Goal: Task Accomplishment & Management: Use online tool/utility

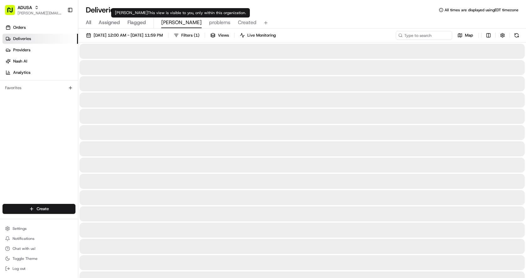
click at [167, 22] on span "[PERSON_NAME]" at bounding box center [181, 23] width 40 height 8
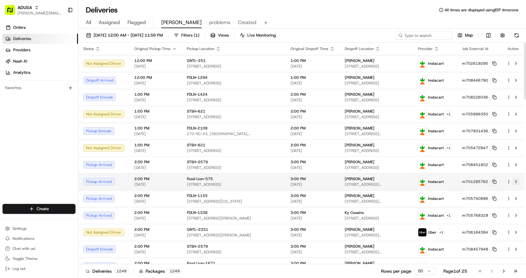
click at [517, 181] on button at bounding box center [516, 182] width 8 height 8
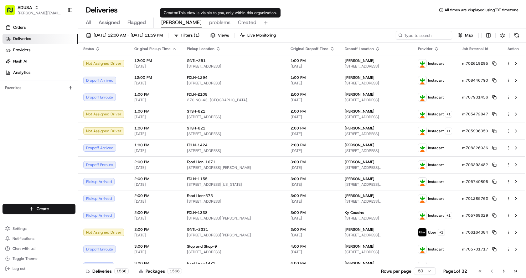
click at [238, 22] on span "Created" at bounding box center [247, 23] width 18 height 8
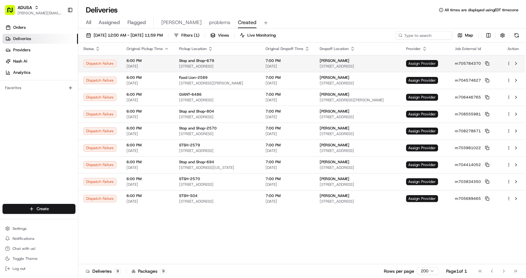
click at [438, 62] on span "Assign Provider" at bounding box center [422, 63] width 32 height 7
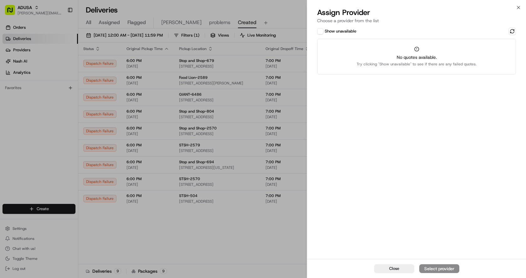
click at [321, 32] on button "Show unavailable" at bounding box center [320, 31] width 6 height 6
click at [513, 31] on button at bounding box center [512, 32] width 8 height 8
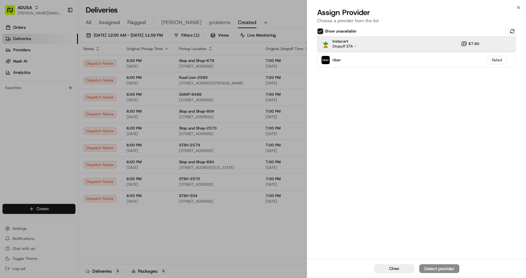
drag, startPoint x: 414, startPoint y: 41, endPoint x: 419, endPoint y: 48, distance: 8.7
click at [414, 41] on div "Instacart Dropoff ETA - $7.90" at bounding box center [416, 43] width 199 height 15
click at [442, 271] on div "Assign Provider" at bounding box center [439, 269] width 31 height 6
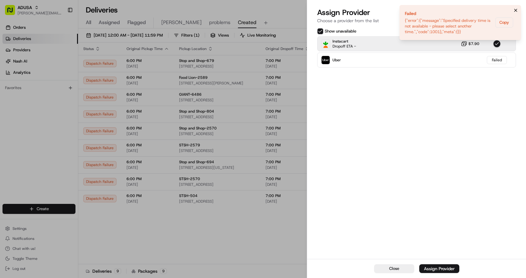
click at [514, 8] on icon "Notifications (F8)" at bounding box center [515, 10] width 5 height 5
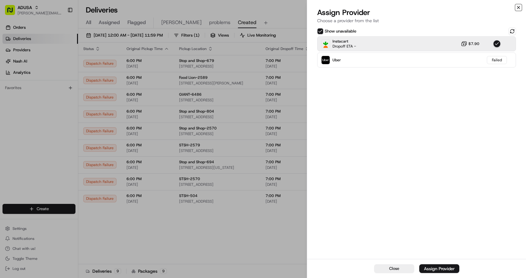
click at [518, 8] on icon "button" at bounding box center [518, 7] width 3 height 3
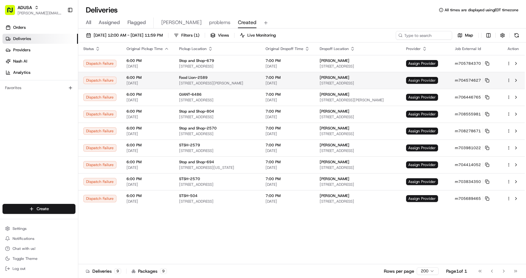
click at [436, 80] on span "Assign Provider" at bounding box center [422, 80] width 32 height 7
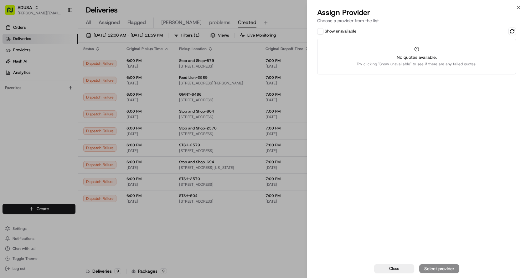
click at [321, 32] on button "Show unavailable" at bounding box center [320, 31] width 6 height 6
click at [509, 31] on button at bounding box center [512, 32] width 8 height 8
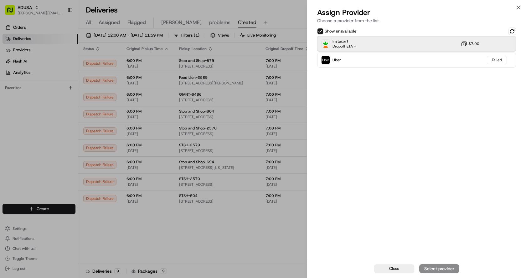
click at [396, 41] on div "Instacart Dropoff ETA - $7.90" at bounding box center [416, 43] width 199 height 15
click at [435, 271] on div "Assign Provider" at bounding box center [439, 269] width 31 height 6
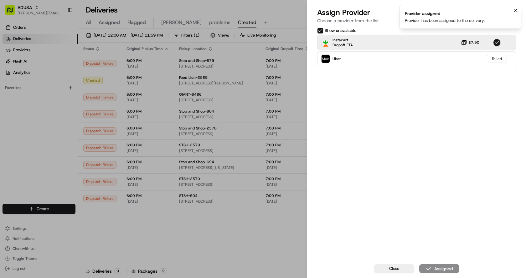
click at [517, 10] on icon "Notifications (F8)" at bounding box center [515, 10] width 5 height 5
click at [520, 8] on icon "button" at bounding box center [518, 7] width 5 height 5
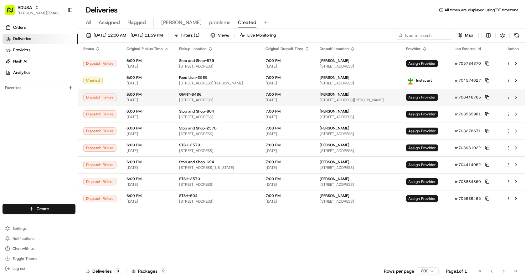
click at [436, 98] on span "Assign Provider" at bounding box center [422, 97] width 32 height 7
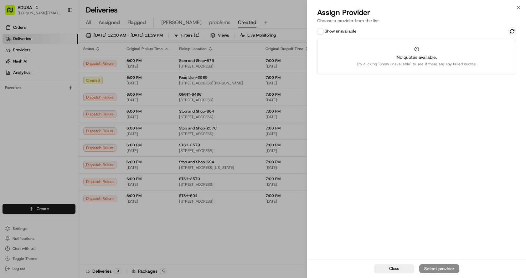
click at [319, 30] on button "Show unavailable" at bounding box center [320, 31] width 6 height 6
click at [511, 31] on button at bounding box center [512, 32] width 8 height 8
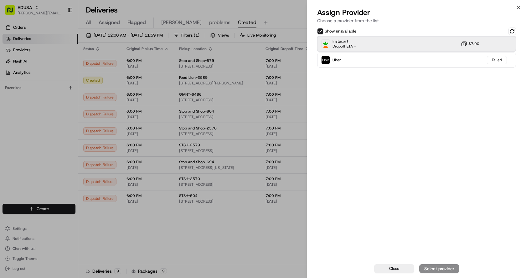
click at [410, 45] on div "Instacart Dropoff ETA - $7.90" at bounding box center [416, 43] width 199 height 15
click at [437, 265] on button "Assign Provider" at bounding box center [439, 268] width 40 height 9
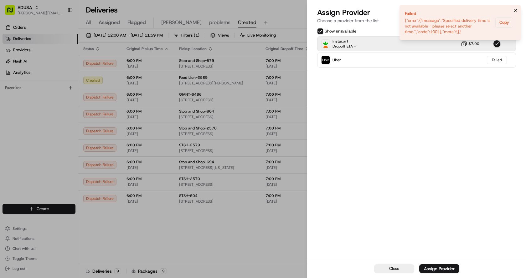
click at [515, 11] on icon "Notifications (F8)" at bounding box center [515, 10] width 5 height 5
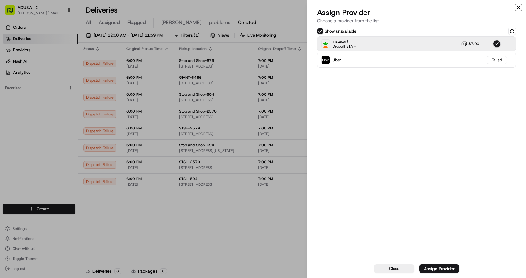
click at [520, 6] on icon "button" at bounding box center [518, 7] width 5 height 5
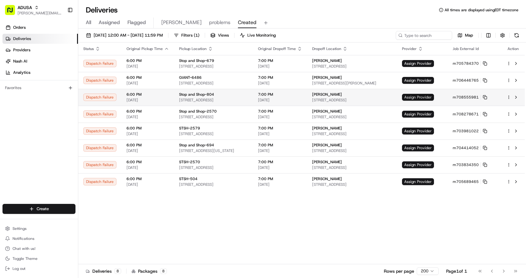
click at [432, 96] on span "Assign Provider" at bounding box center [418, 97] width 32 height 7
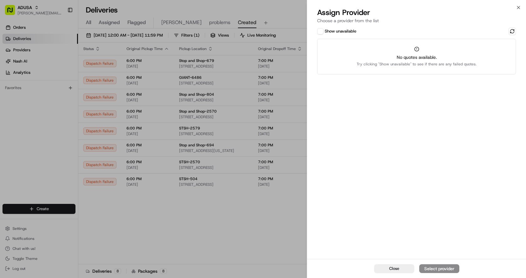
click at [319, 31] on button "Show unavailable" at bounding box center [320, 31] width 6 height 6
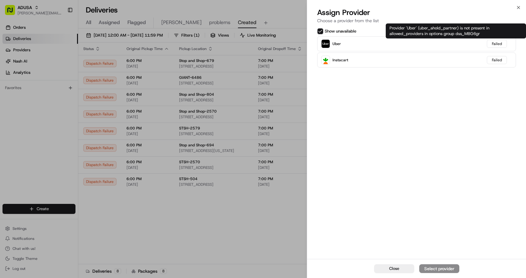
click at [513, 34] on div "Provider 'Uber' (uber_ahold_partner) is not present in allowed_providers in opt…" at bounding box center [455, 30] width 140 height 15
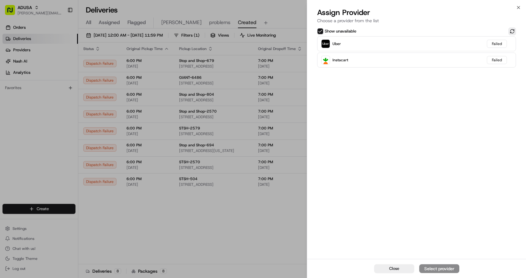
click at [513, 31] on button at bounding box center [512, 32] width 8 height 8
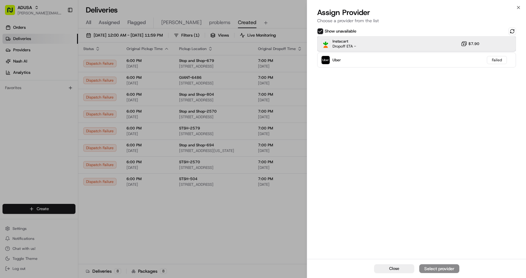
click at [409, 43] on div "Instacart Dropoff ETA - $7.90" at bounding box center [416, 43] width 199 height 15
click at [435, 271] on div "Assign Provider" at bounding box center [439, 269] width 31 height 6
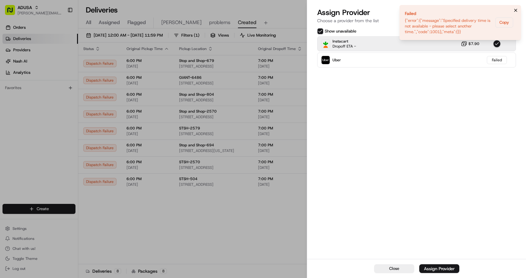
click at [516, 9] on icon "Notifications (F8)" at bounding box center [515, 10] width 5 height 5
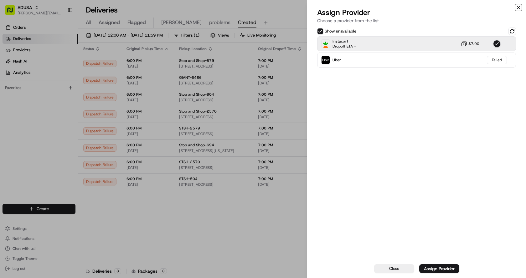
click at [518, 7] on icon "button" at bounding box center [518, 7] width 5 height 5
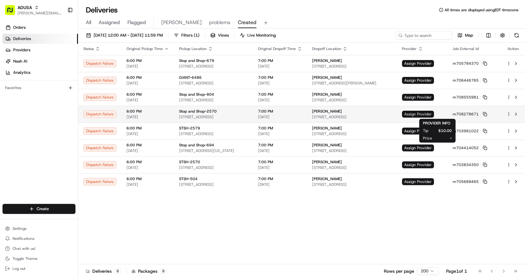
click at [434, 115] on span "Assign Provider" at bounding box center [418, 114] width 32 height 7
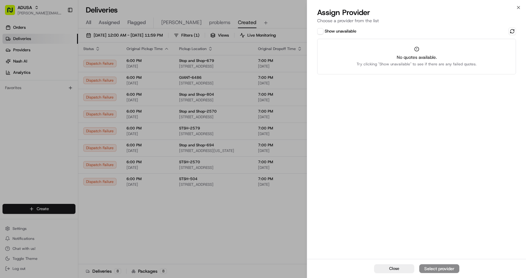
click at [318, 33] on button "Show unavailable" at bounding box center [320, 31] width 6 height 6
click at [509, 32] on button at bounding box center [512, 32] width 8 height 8
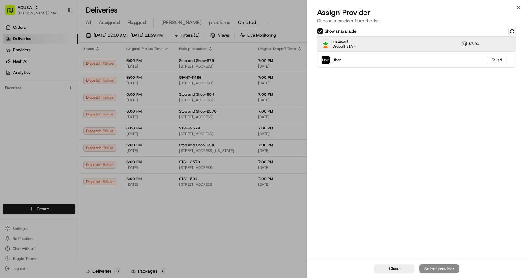
click at [407, 42] on div "Instacart Dropoff ETA - $7.90" at bounding box center [416, 43] width 199 height 15
click at [445, 269] on div "Assign Provider" at bounding box center [439, 269] width 31 height 6
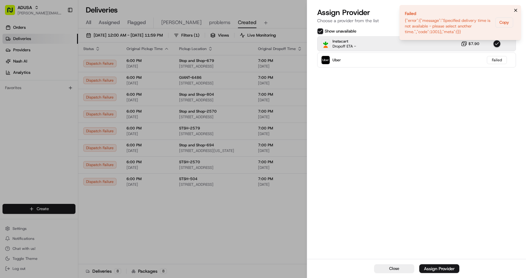
click at [513, 9] on icon "Notifications (F8)" at bounding box center [515, 10] width 5 height 5
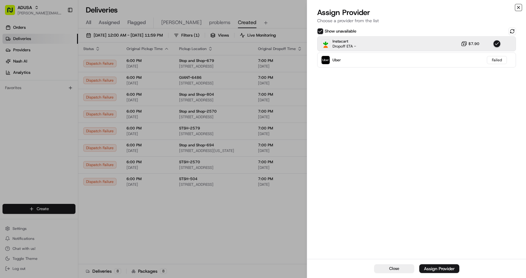
click at [520, 8] on icon "button" at bounding box center [518, 7] width 5 height 5
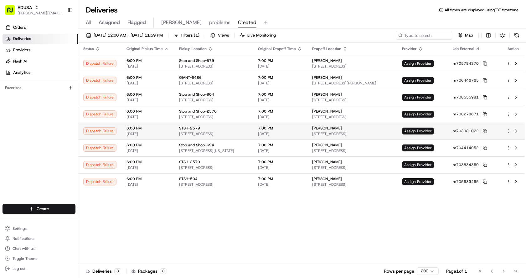
click at [426, 132] on span "Assign Provider" at bounding box center [418, 131] width 32 height 7
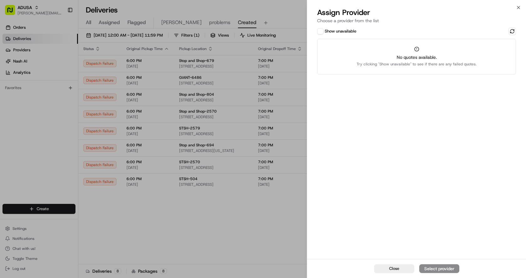
click at [324, 30] on div "Show unavailable" at bounding box center [336, 31] width 39 height 6
click at [321, 31] on button "Show unavailable" at bounding box center [320, 31] width 6 height 6
click at [513, 31] on button at bounding box center [512, 32] width 8 height 8
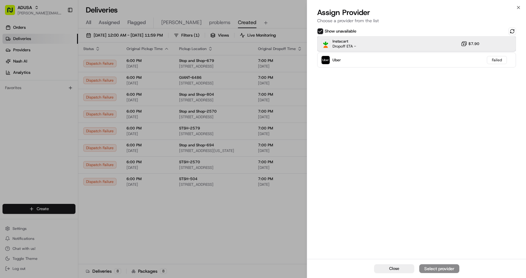
click at [411, 46] on div "Instacart Dropoff ETA - $7.90" at bounding box center [416, 43] width 199 height 15
click at [428, 269] on div "Assign Provider" at bounding box center [439, 269] width 31 height 6
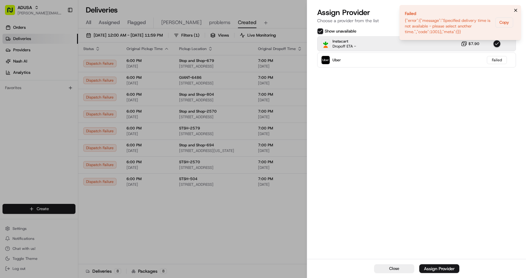
click at [518, 11] on icon "Notifications (F8)" at bounding box center [515, 10] width 5 height 5
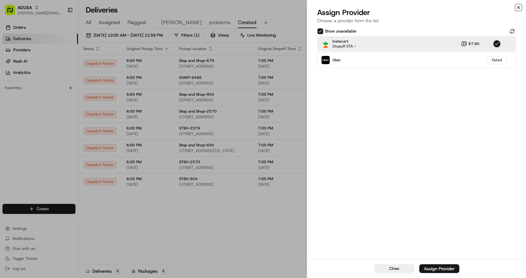
click at [518, 8] on icon "button" at bounding box center [518, 7] width 5 height 5
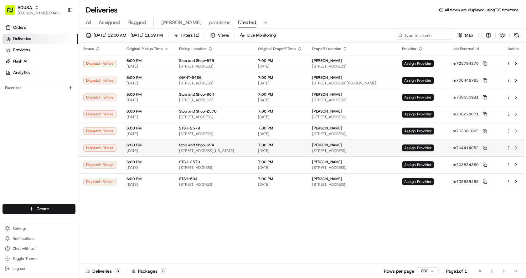
click at [434, 150] on span "Assign Provider" at bounding box center [418, 148] width 32 height 7
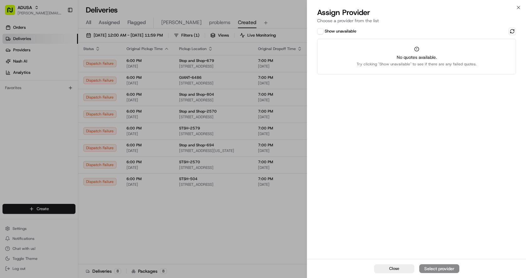
click at [318, 31] on button "Show unavailable" at bounding box center [320, 31] width 6 height 6
click at [509, 30] on button at bounding box center [512, 32] width 8 height 8
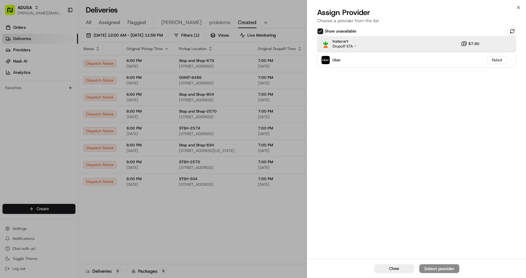
click at [392, 46] on div "Instacart Dropoff ETA - $7.90" at bounding box center [416, 43] width 199 height 15
click at [440, 265] on button "Assign Provider" at bounding box center [439, 268] width 40 height 9
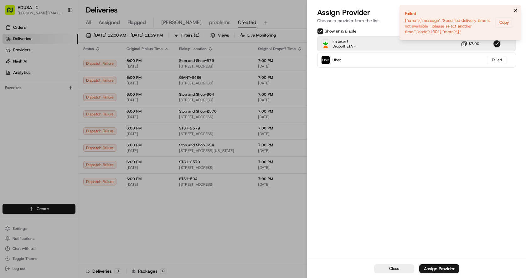
click at [513, 11] on icon "Notifications (F8)" at bounding box center [515, 10] width 5 height 5
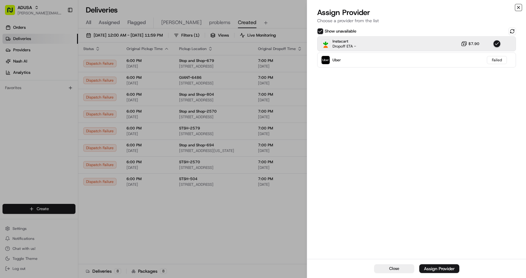
click at [520, 7] on icon "button" at bounding box center [518, 7] width 5 height 5
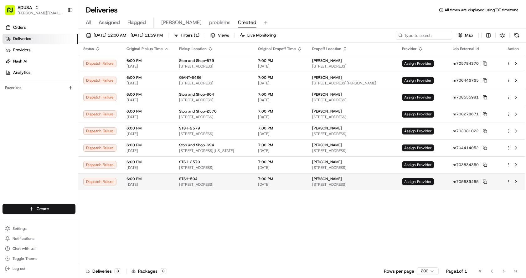
click at [434, 179] on span "Assign Provider" at bounding box center [418, 181] width 32 height 7
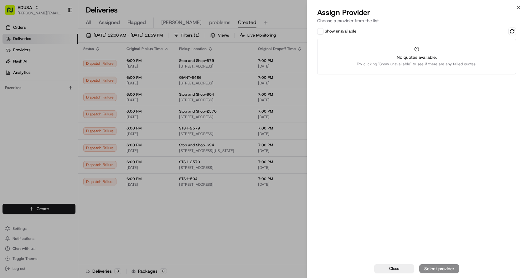
click at [319, 26] on div "Assign Provider Choose a provider from the list" at bounding box center [416, 17] width 219 height 19
click at [318, 27] on div "Show unavailable No quotes available. Try clicking "Show unavailable" to see if…" at bounding box center [416, 142] width 219 height 233
click at [323, 33] on button "Show unavailable" at bounding box center [320, 31] width 6 height 6
click at [510, 29] on button at bounding box center [512, 32] width 8 height 8
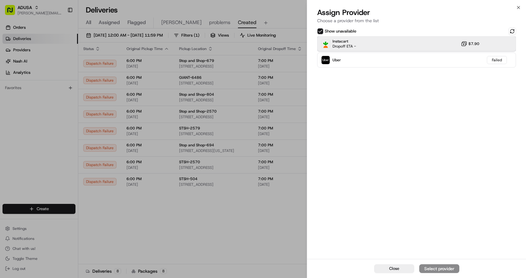
click at [424, 42] on div "Instacart Dropoff ETA - $7.90" at bounding box center [416, 43] width 199 height 15
click at [438, 268] on div "Assign Provider" at bounding box center [439, 269] width 31 height 6
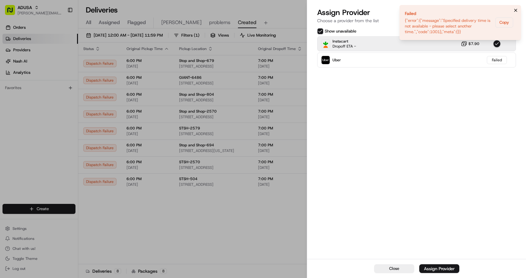
click at [515, 8] on icon "Notifications (F8)" at bounding box center [515, 10] width 5 height 5
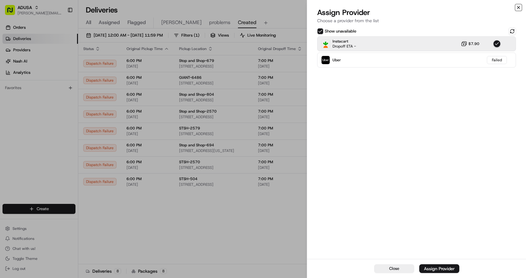
click at [517, 6] on icon "button" at bounding box center [518, 7] width 3 height 3
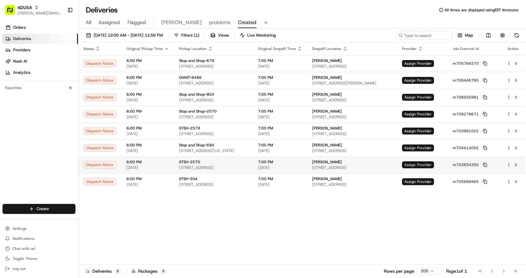
click at [427, 163] on span "Assign Provider" at bounding box center [418, 164] width 32 height 7
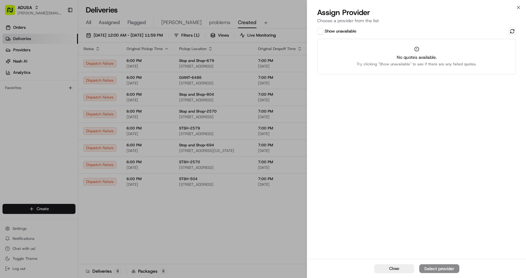
click at [319, 32] on button "Show unavailable" at bounding box center [320, 31] width 6 height 6
click at [513, 31] on button at bounding box center [512, 32] width 8 height 8
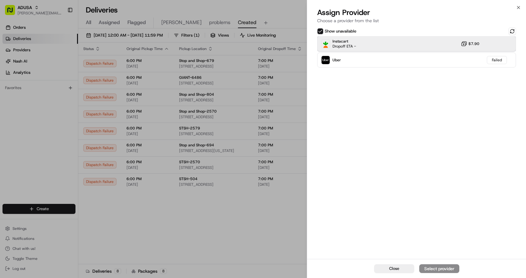
click at [365, 42] on div "Instacart Dropoff ETA - $7.90" at bounding box center [416, 43] width 199 height 15
click at [427, 268] on div "Assign Provider" at bounding box center [439, 269] width 31 height 6
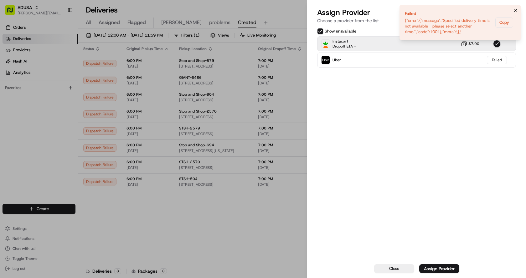
click at [516, 8] on icon "Notifications (F8)" at bounding box center [515, 10] width 5 height 5
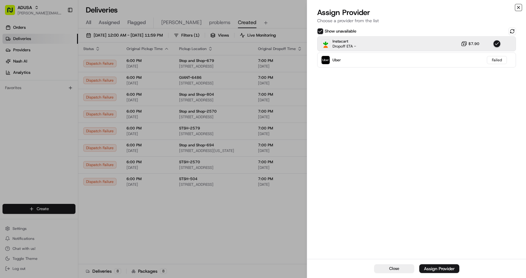
click at [518, 5] on icon "button" at bounding box center [518, 7] width 5 height 5
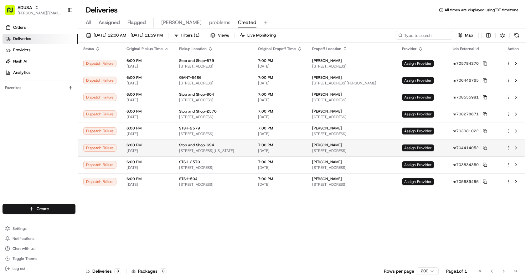
click at [434, 145] on span "Assign Provider" at bounding box center [418, 148] width 32 height 7
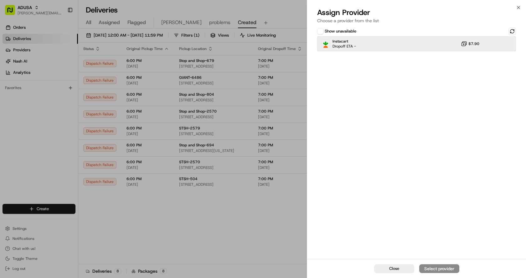
click at [433, 42] on div "Instacart Dropoff ETA - $7.90" at bounding box center [416, 43] width 199 height 15
click at [448, 268] on div "Assign Provider" at bounding box center [439, 269] width 31 height 6
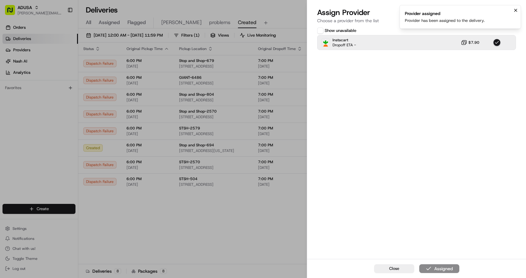
click at [514, 10] on icon "Notifications (F8)" at bounding box center [515, 10] width 5 height 5
click at [520, 7] on icon "button" at bounding box center [518, 7] width 5 height 5
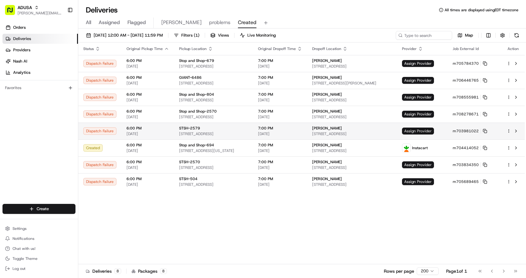
click at [433, 130] on span "Assign Provider" at bounding box center [418, 131] width 32 height 7
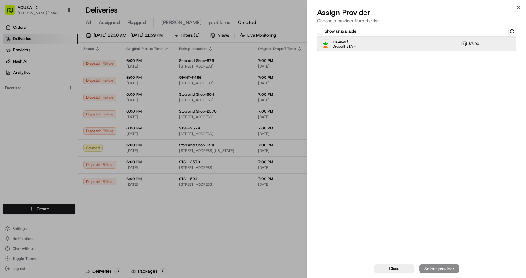
click at [384, 45] on div "Instacart Dropoff ETA - $7.90" at bounding box center [416, 43] width 199 height 15
click at [440, 267] on div "Assign Provider" at bounding box center [439, 269] width 31 height 6
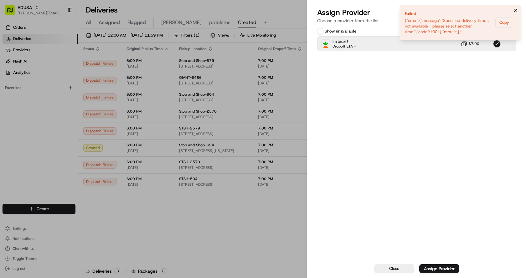
click at [514, 10] on icon "Notifications (F8)" at bounding box center [515, 10] width 5 height 5
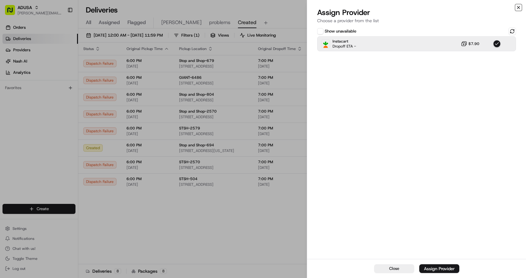
click at [520, 7] on icon "button" at bounding box center [518, 7] width 5 height 5
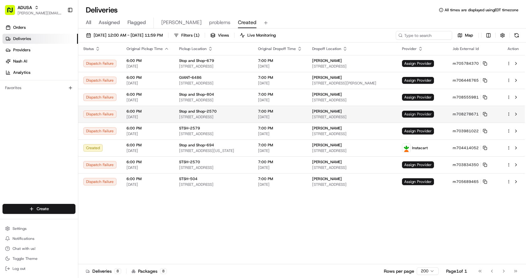
click at [434, 115] on span "Assign Provider" at bounding box center [418, 114] width 32 height 7
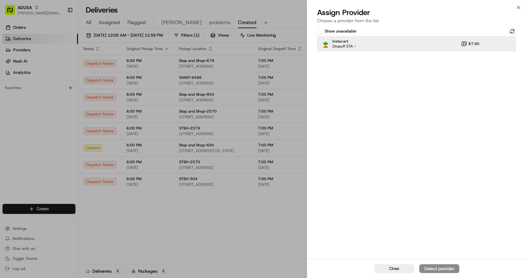
click at [415, 38] on div "Instacart Dropoff ETA - $7.90" at bounding box center [416, 43] width 199 height 15
click at [447, 268] on div "Assign Provider" at bounding box center [439, 269] width 31 height 6
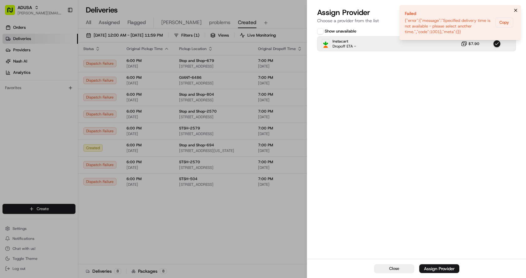
click at [515, 11] on icon "Notifications (F8)" at bounding box center [515, 10] width 5 height 5
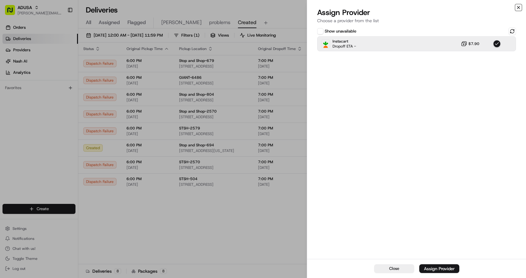
click at [518, 6] on icon "button" at bounding box center [518, 7] width 5 height 5
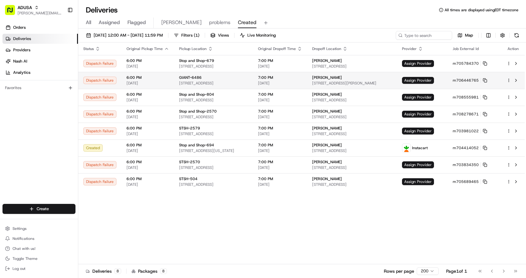
click at [436, 76] on td "Assign Provider" at bounding box center [422, 80] width 51 height 17
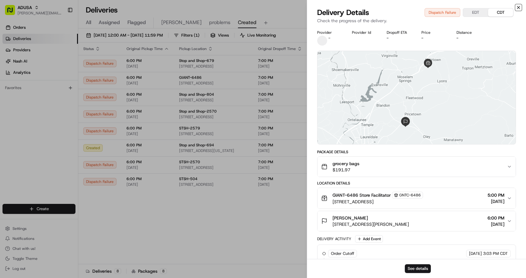
click at [520, 7] on icon "button" at bounding box center [518, 7] width 5 height 5
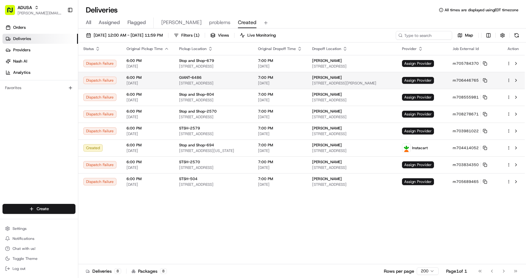
click at [434, 84] on td "Assign Provider" at bounding box center [422, 80] width 51 height 17
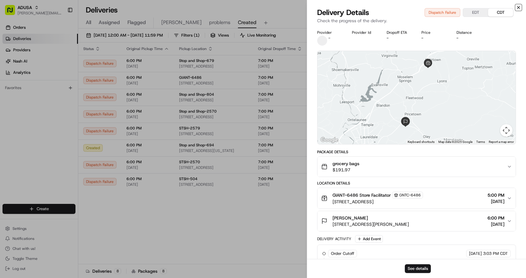
click at [517, 8] on icon "button" at bounding box center [518, 7] width 5 height 5
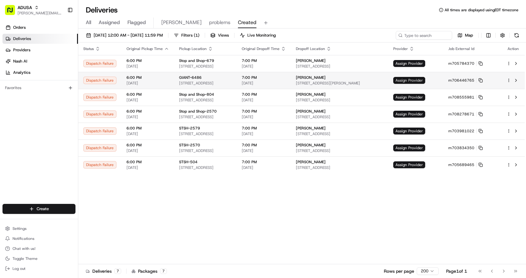
click at [425, 80] on span "Assign Provider" at bounding box center [409, 80] width 32 height 7
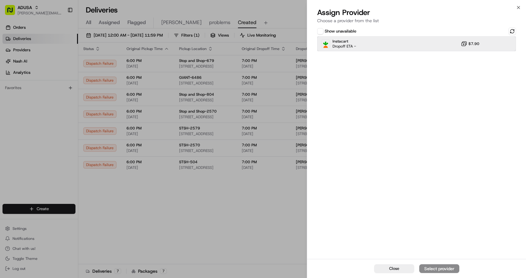
drag, startPoint x: 403, startPoint y: 43, endPoint x: 434, endPoint y: 188, distance: 147.5
click at [404, 47] on div "Instacart Dropoff ETA - $7.90" at bounding box center [416, 43] width 199 height 15
click at [431, 270] on div "Assign Provider" at bounding box center [439, 269] width 31 height 6
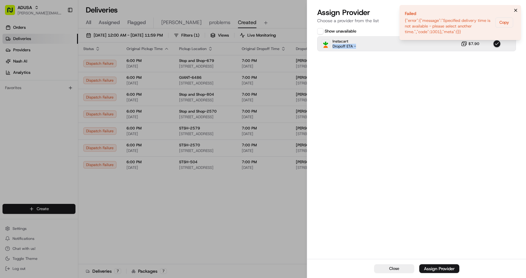
click at [516, 13] on button "Notifications (F8)" at bounding box center [516, 11] width 8 height 8
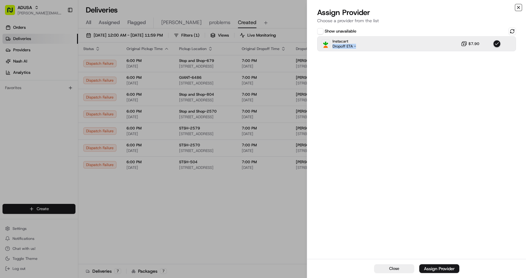
click at [518, 8] on icon "button" at bounding box center [518, 7] width 5 height 5
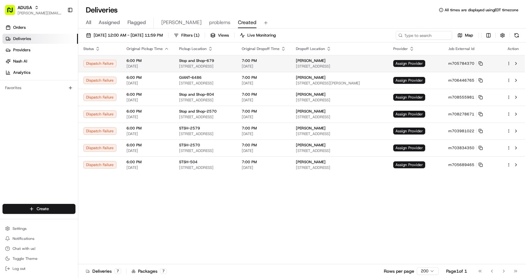
click at [440, 60] on td "Assign Provider" at bounding box center [415, 63] width 55 height 17
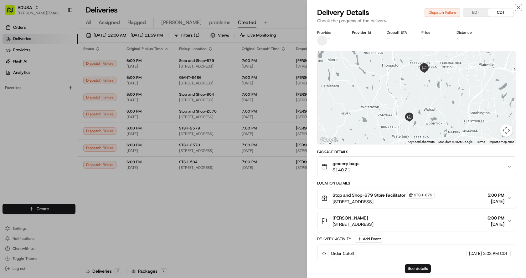
click at [518, 5] on icon "button" at bounding box center [518, 7] width 5 height 5
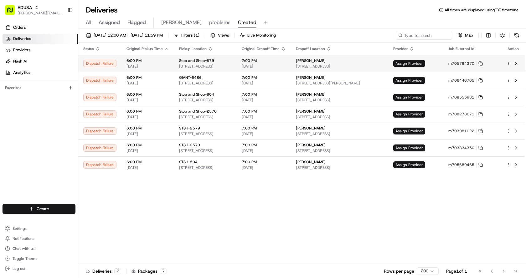
click at [425, 61] on span "Assign Provider" at bounding box center [409, 63] width 32 height 7
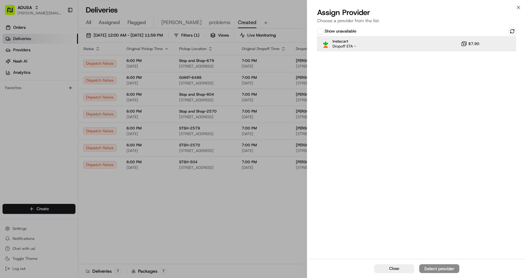
click at [442, 39] on div "Instacart Dropoff ETA - $7.90" at bounding box center [416, 43] width 199 height 15
click at [433, 269] on div "Assign Provider" at bounding box center [439, 269] width 31 height 6
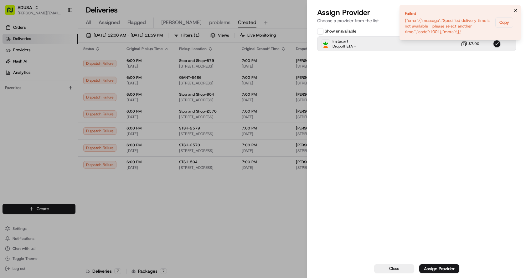
click at [515, 10] on icon "Notifications (F8)" at bounding box center [515, 10] width 3 height 3
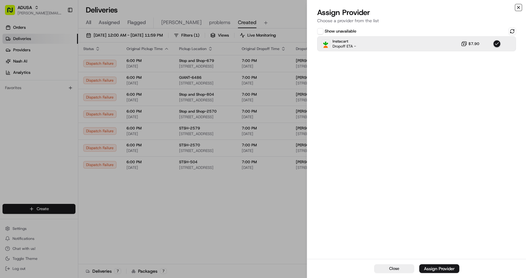
click at [518, 8] on icon "button" at bounding box center [518, 7] width 5 height 5
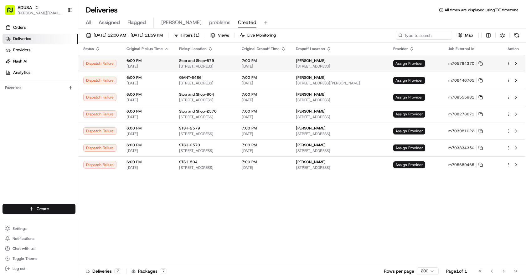
click at [425, 62] on span "Assign Provider" at bounding box center [409, 63] width 32 height 7
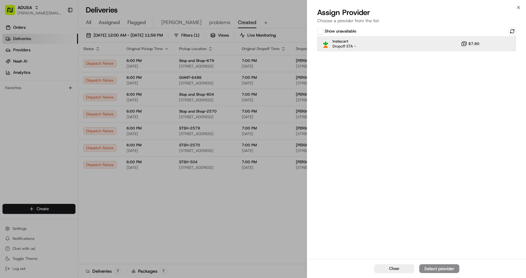
click at [405, 47] on div "Instacart Dropoff ETA - $7.90" at bounding box center [416, 43] width 199 height 15
click at [435, 268] on div "Assign Provider" at bounding box center [439, 269] width 31 height 6
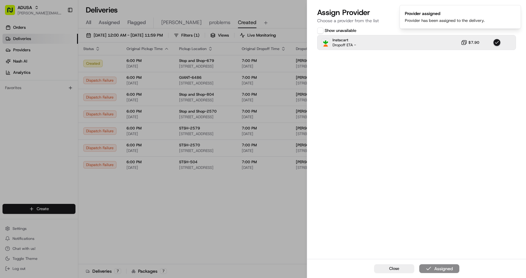
drag, startPoint x: 402, startPoint y: 119, endPoint x: 460, endPoint y: 1, distance: 131.4
click at [404, 113] on div "Show unavailable Instacart Dropoff ETA - $7.90" at bounding box center [416, 142] width 219 height 233
click at [513, 9] on icon "Notifications (F8)" at bounding box center [515, 10] width 5 height 5
click at [517, 8] on icon "button" at bounding box center [518, 7] width 5 height 5
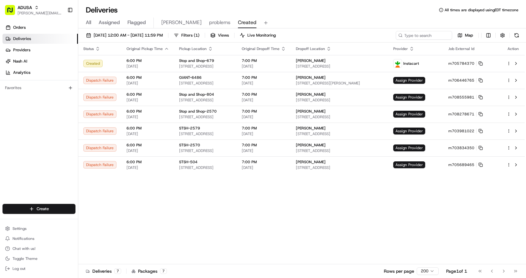
click at [323, 9] on div "Deliveries All times are displayed using EDT timezone" at bounding box center [301, 10] width 447 height 10
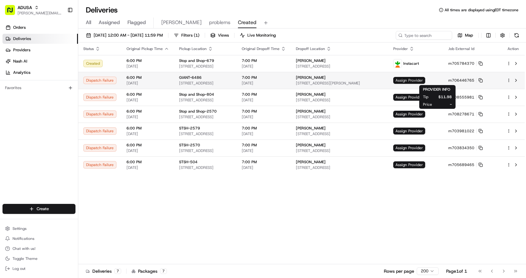
click at [425, 83] on span "Assign Provider" at bounding box center [409, 80] width 32 height 7
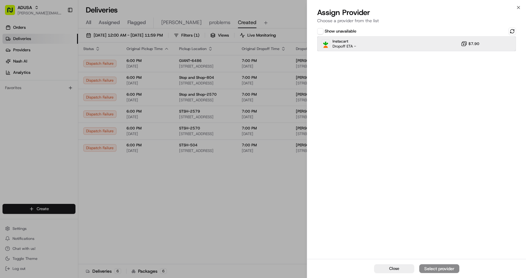
click at [402, 40] on div "Instacart Dropoff ETA - $7.90" at bounding box center [416, 43] width 199 height 15
click at [453, 270] on div "Assign Provider" at bounding box center [439, 269] width 31 height 6
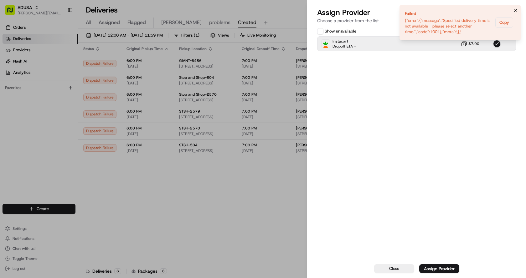
click at [515, 11] on icon "Notifications (F8)" at bounding box center [515, 10] width 5 height 5
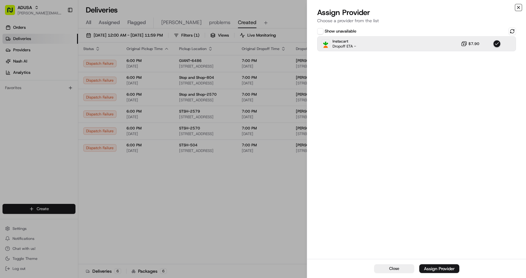
click at [520, 7] on icon "button" at bounding box center [518, 7] width 5 height 5
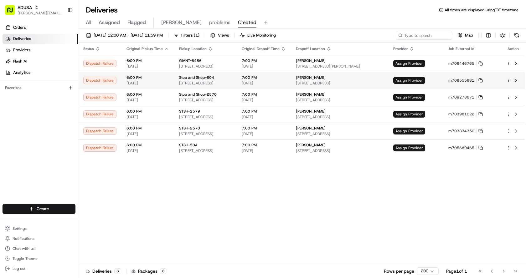
click at [425, 79] on span "Assign Provider" at bounding box center [409, 80] width 32 height 7
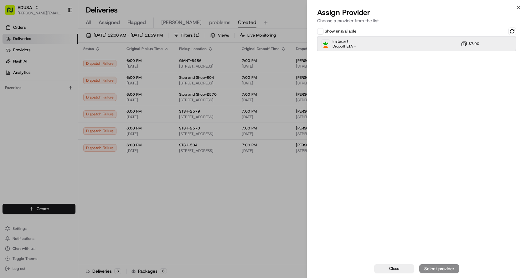
click at [384, 46] on div "Instacart Dropoff ETA - $7.90" at bounding box center [416, 43] width 199 height 15
click at [436, 270] on div "Assign Provider" at bounding box center [439, 269] width 31 height 6
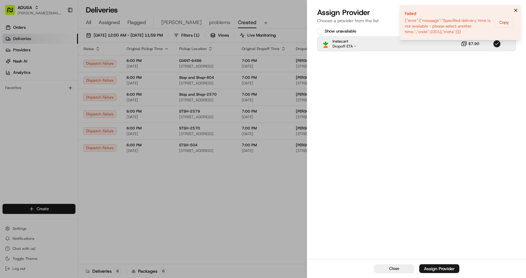
click at [516, 10] on icon "Notifications (F8)" at bounding box center [515, 10] width 5 height 5
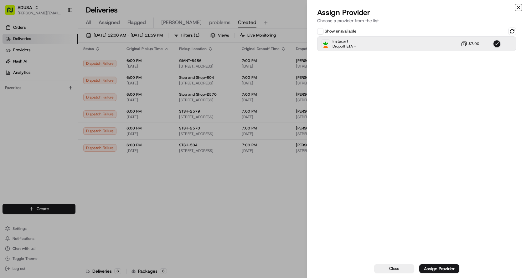
click at [519, 8] on icon "button" at bounding box center [518, 7] width 5 height 5
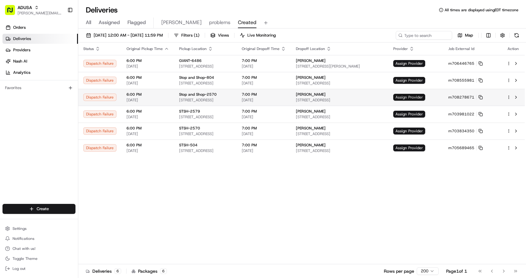
click at [425, 99] on span "Assign Provider" at bounding box center [409, 97] width 32 height 7
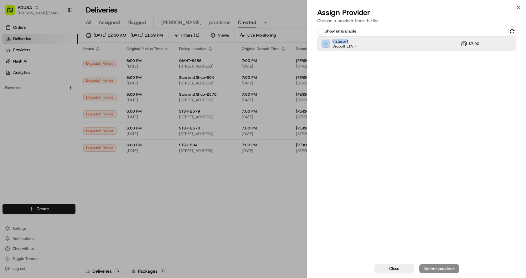
click at [392, 40] on div "Show unavailable Instacart Dropoff ETA - $7.90" at bounding box center [416, 40] width 199 height 24
click at [383, 41] on div "Instacart Dropoff ETA - $7.90" at bounding box center [416, 43] width 199 height 15
click at [439, 268] on div "Assign Provider" at bounding box center [439, 269] width 31 height 6
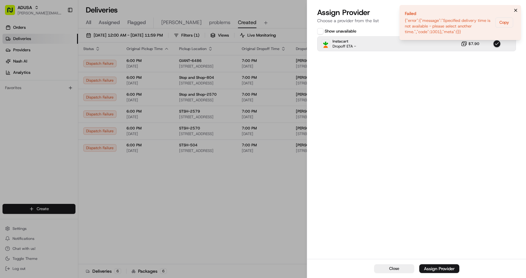
click at [517, 10] on icon "Notifications (F8)" at bounding box center [515, 10] width 5 height 5
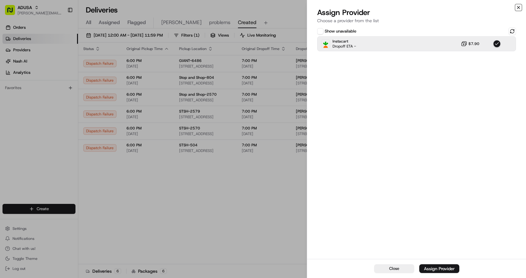
click at [519, 9] on icon "button" at bounding box center [518, 7] width 5 height 5
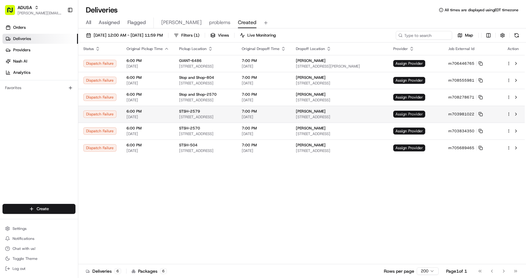
click at [425, 114] on span "Assign Provider" at bounding box center [409, 114] width 32 height 7
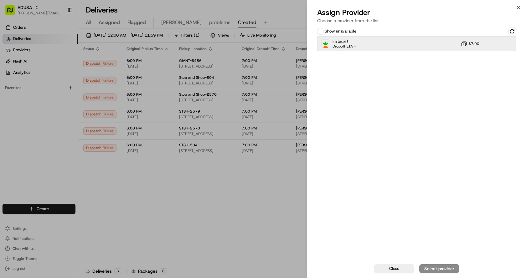
click at [399, 47] on div "Instacart Dropoff ETA - $7.90" at bounding box center [416, 43] width 199 height 15
click at [439, 267] on div "Assign Provider" at bounding box center [439, 269] width 31 height 6
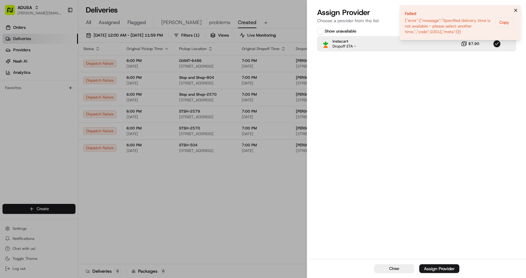
click at [514, 10] on icon "Notifications (F8)" at bounding box center [515, 10] width 5 height 5
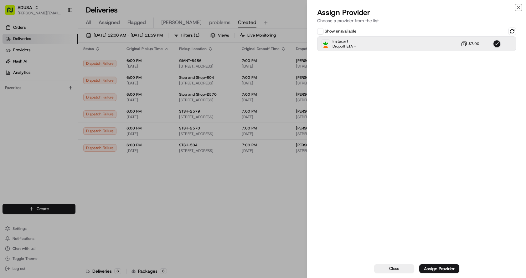
drag, startPoint x: 518, startPoint y: 8, endPoint x: 509, endPoint y: 49, distance: 42.0
click at [518, 8] on icon "button" at bounding box center [518, 7] width 5 height 5
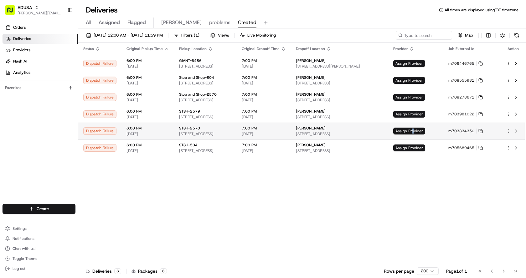
drag, startPoint x: 441, startPoint y: 125, endPoint x: 441, endPoint y: 128, distance: 3.8
click at [441, 126] on td "Assign Provider" at bounding box center [415, 131] width 55 height 17
click at [425, 131] on span "Assign Provider" at bounding box center [409, 131] width 32 height 7
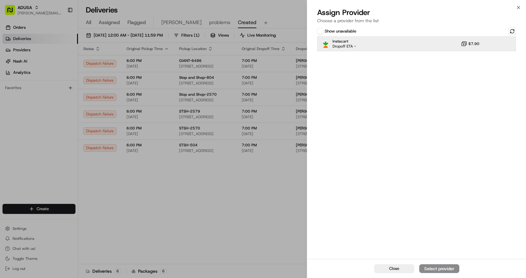
click at [375, 40] on div "Instacart Dropoff ETA - $7.90" at bounding box center [416, 43] width 199 height 15
click at [436, 265] on button "Assign Provider" at bounding box center [439, 268] width 40 height 9
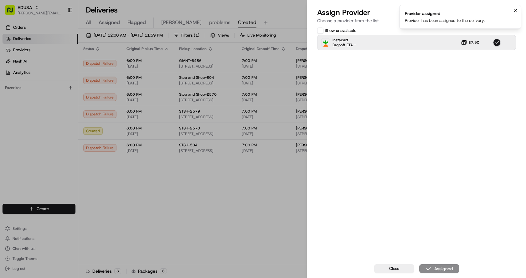
click at [517, 9] on icon "Notifications (F8)" at bounding box center [515, 10] width 5 height 5
click at [520, 5] on icon "button" at bounding box center [518, 7] width 5 height 5
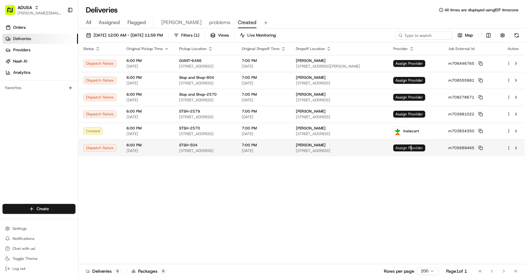
click at [425, 148] on span "Assign Provider" at bounding box center [409, 148] width 32 height 7
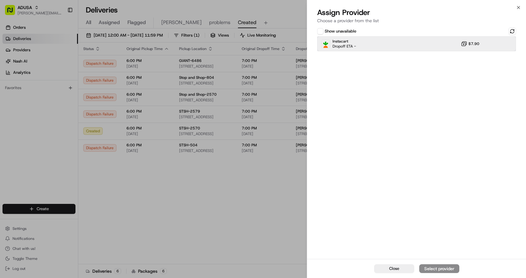
click at [361, 41] on div "Instacart Dropoff ETA - $7.90" at bounding box center [416, 43] width 199 height 15
click at [449, 268] on div "Assign Provider" at bounding box center [439, 269] width 31 height 6
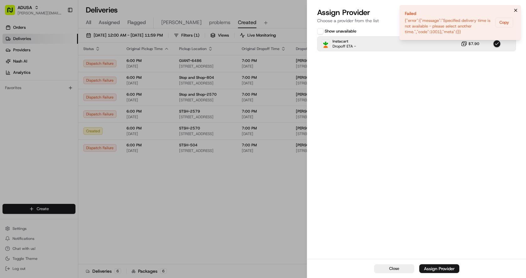
click at [515, 10] on icon "Notifications (F8)" at bounding box center [515, 10] width 5 height 5
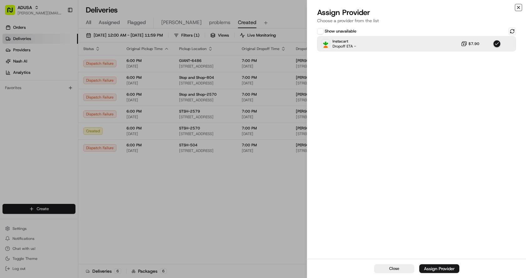
click at [517, 7] on icon "button" at bounding box center [518, 7] width 5 height 5
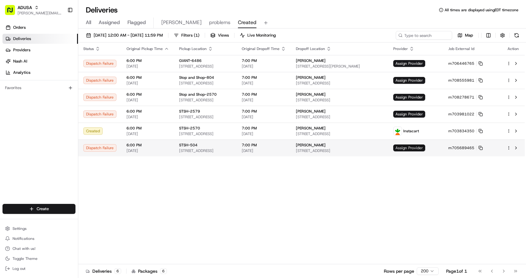
click at [425, 148] on span "Assign Provider" at bounding box center [409, 148] width 32 height 7
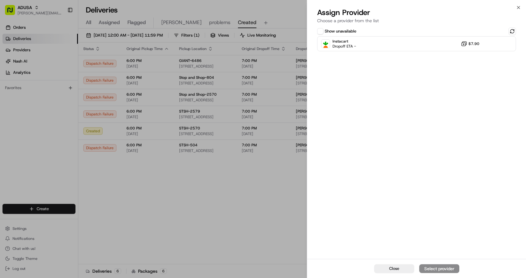
click at [375, 56] on div "Show unavailable Instacart Dropoff ETA - $7.90" at bounding box center [416, 142] width 219 height 233
click at [376, 42] on div "Instacart Dropoff ETA - $7.90" at bounding box center [416, 43] width 199 height 15
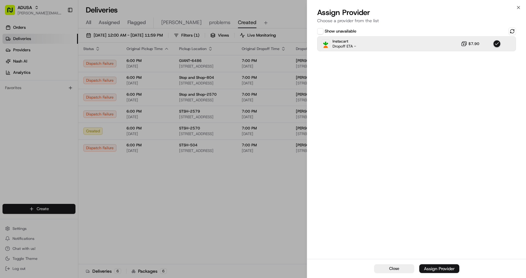
click at [437, 269] on div "Assign Provider" at bounding box center [439, 269] width 31 height 6
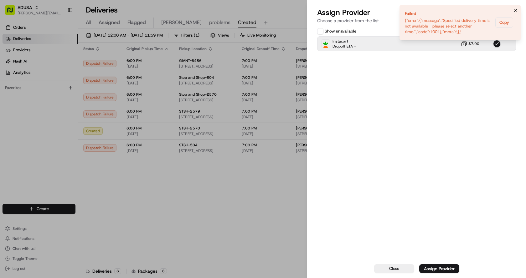
click at [514, 9] on icon "Notifications (F8)" at bounding box center [515, 10] width 5 height 5
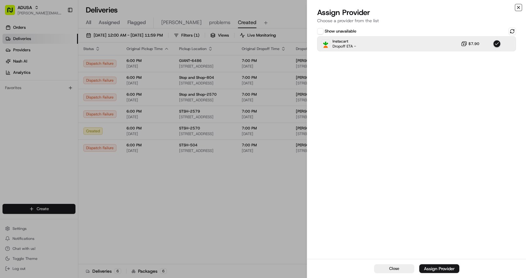
click at [517, 8] on icon "button" at bounding box center [518, 7] width 5 height 5
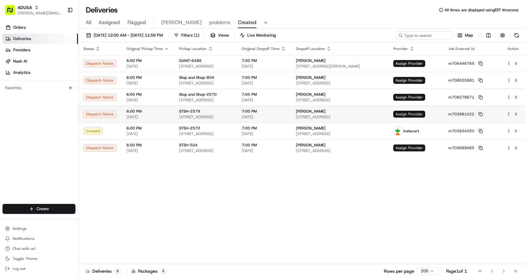
click at [425, 115] on span "Assign Provider" at bounding box center [409, 114] width 32 height 7
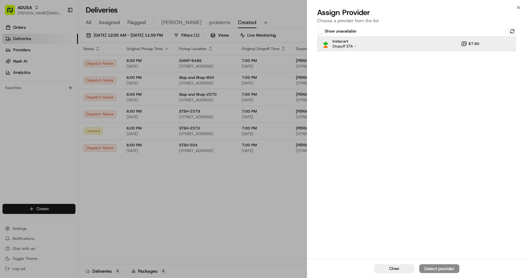
click at [387, 43] on div "Instacart Dropoff ETA - $7.90" at bounding box center [416, 43] width 199 height 15
click at [434, 268] on div "Assign Provider" at bounding box center [439, 269] width 31 height 6
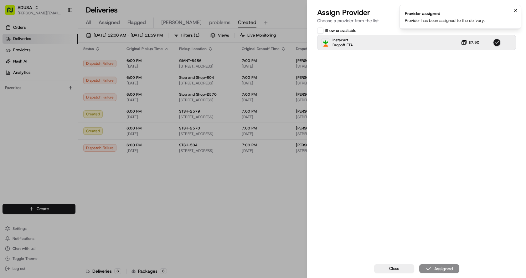
click at [515, 10] on icon "Notifications (F8)" at bounding box center [515, 10] width 3 height 3
click at [519, 10] on div "Assign Provider Choose a provider from the list" at bounding box center [416, 17] width 219 height 19
click at [519, 6] on icon "button" at bounding box center [518, 7] width 5 height 5
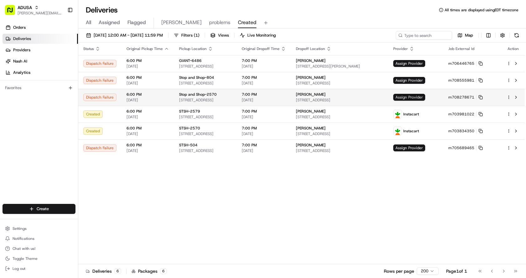
click at [425, 96] on span "Assign Provider" at bounding box center [409, 97] width 32 height 7
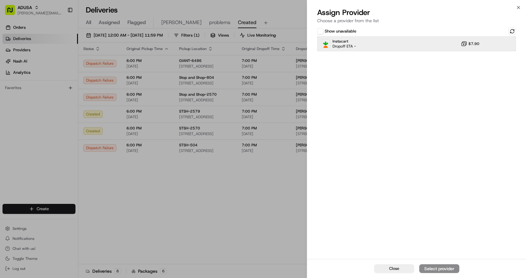
click at [392, 45] on div "Instacart Dropoff ETA - $7.90" at bounding box center [416, 43] width 199 height 15
click at [442, 264] on button "Assign Provider" at bounding box center [439, 268] width 40 height 9
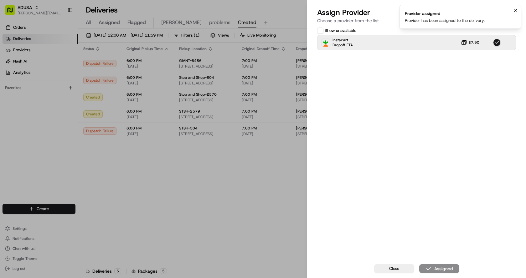
click at [516, 10] on icon "Notifications (F8)" at bounding box center [515, 10] width 5 height 5
click at [519, 6] on icon "button" at bounding box center [518, 7] width 5 height 5
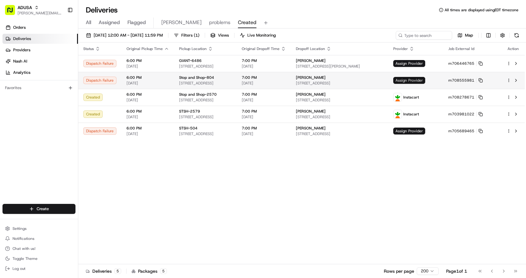
click at [425, 82] on span "Assign Provider" at bounding box center [409, 80] width 32 height 7
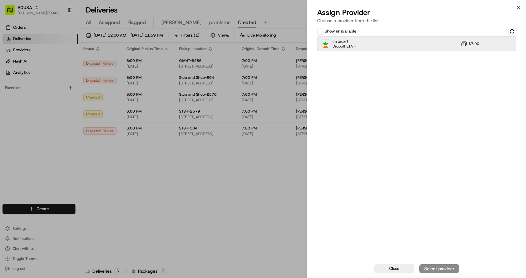
drag, startPoint x: 380, startPoint y: 49, endPoint x: 390, endPoint y: 69, distance: 22.1
click at [386, 62] on div "Show unavailable Instacart Dropoff ETA - $7.90" at bounding box center [416, 142] width 219 height 233
click at [363, 47] on div "Instacart Dropoff ETA - $7.90" at bounding box center [416, 43] width 199 height 15
click at [445, 268] on div "Assign Provider" at bounding box center [439, 269] width 31 height 6
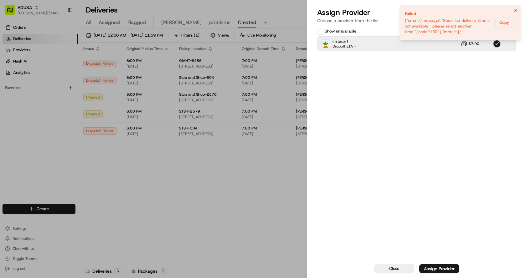
click at [513, 12] on icon "Notifications (F8)" at bounding box center [515, 10] width 5 height 5
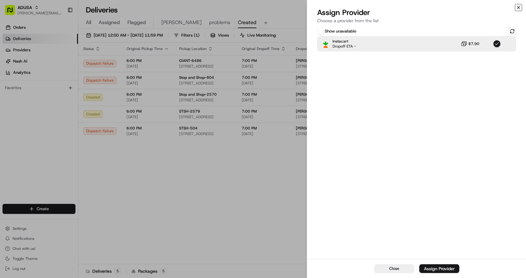
click at [518, 7] on icon "button" at bounding box center [518, 7] width 5 height 5
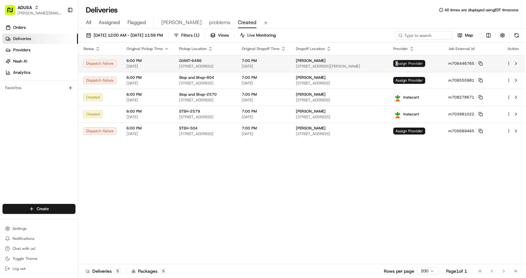
click at [425, 61] on td "Assign Provider" at bounding box center [415, 63] width 55 height 17
click at [425, 64] on span "Assign Provider" at bounding box center [409, 63] width 32 height 7
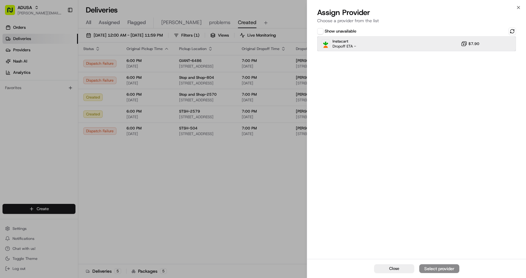
click at [415, 46] on div "Instacart Dropoff ETA - $7.90" at bounding box center [416, 43] width 199 height 15
click at [441, 265] on button "Assign Provider" at bounding box center [439, 268] width 40 height 9
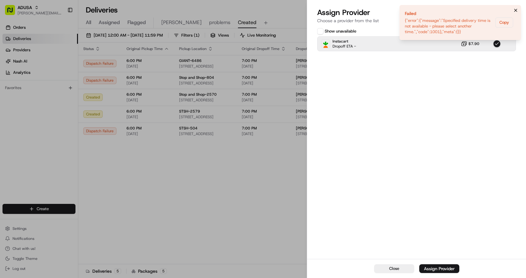
click at [513, 9] on icon "Notifications (F8)" at bounding box center [515, 10] width 5 height 5
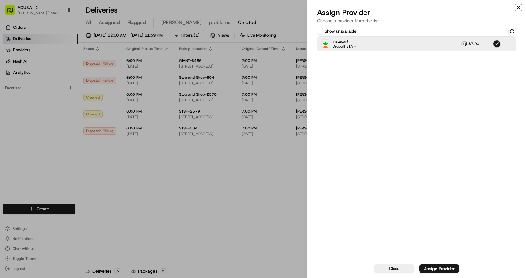
click at [516, 9] on icon "button" at bounding box center [518, 7] width 5 height 5
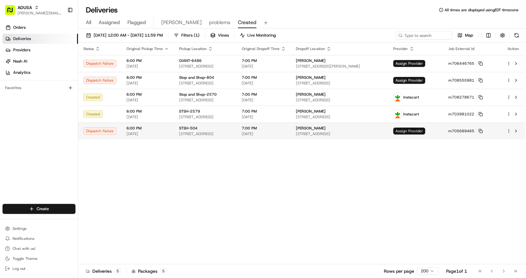
click at [425, 132] on span "Assign Provider" at bounding box center [409, 131] width 32 height 7
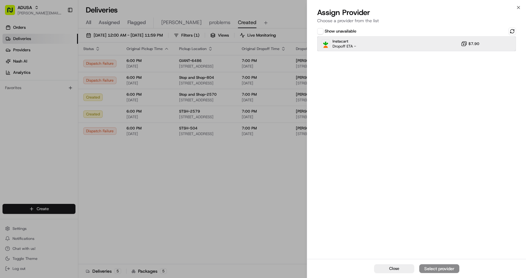
drag, startPoint x: 409, startPoint y: 44, endPoint x: 419, endPoint y: 63, distance: 21.6
click at [411, 47] on div "Instacart Dropoff ETA - $7.90" at bounding box center [416, 43] width 199 height 15
click at [442, 268] on div "Assign Provider" at bounding box center [439, 269] width 31 height 6
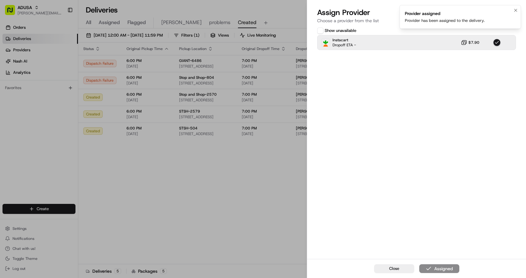
drag, startPoint x: 516, startPoint y: 8, endPoint x: 519, endPoint y: 14, distance: 6.7
click at [516, 8] on icon "Notifications (F8)" at bounding box center [515, 10] width 5 height 5
click at [516, 8] on icon "button" at bounding box center [518, 7] width 5 height 5
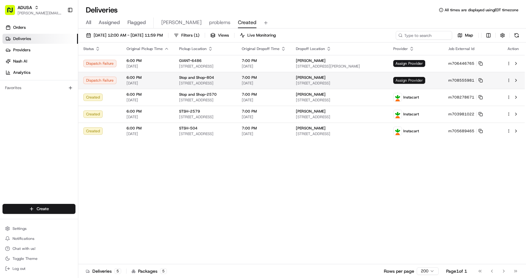
click at [425, 77] on span "Assign Provider" at bounding box center [409, 80] width 32 height 7
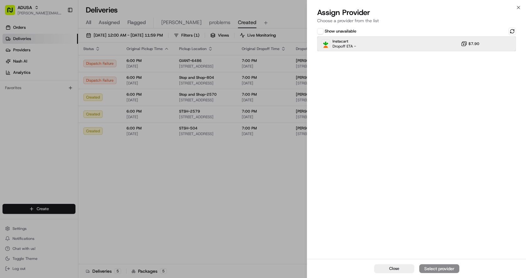
drag, startPoint x: 388, startPoint y: 43, endPoint x: 417, endPoint y: 83, distance: 48.9
click at [389, 44] on div "Instacart Dropoff ETA - $7.90" at bounding box center [416, 43] width 199 height 15
click at [431, 268] on div "Assign Provider" at bounding box center [439, 269] width 31 height 6
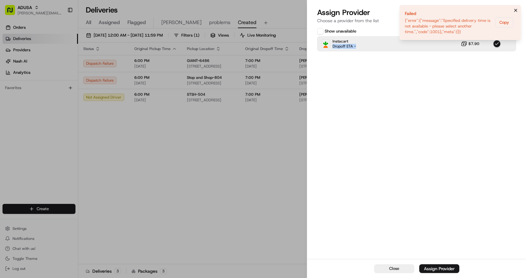
click at [514, 9] on icon "Notifications (F8)" at bounding box center [515, 10] width 5 height 5
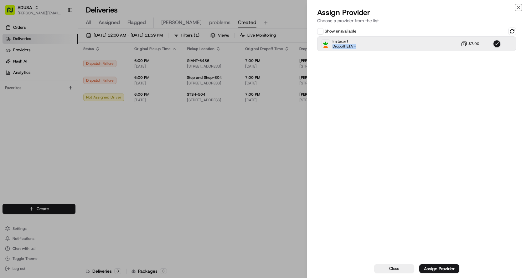
drag, startPoint x: 519, startPoint y: 6, endPoint x: 508, endPoint y: 21, distance: 18.3
click at [519, 6] on icon "button" at bounding box center [518, 7] width 5 height 5
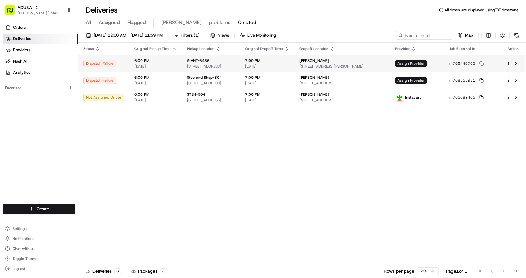
click at [427, 61] on span "Assign Provider" at bounding box center [411, 63] width 32 height 7
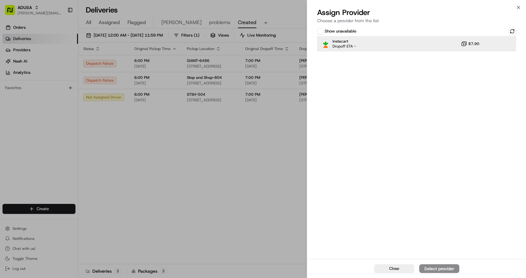
drag, startPoint x: 373, startPoint y: 44, endPoint x: 377, endPoint y: 53, distance: 9.5
click at [374, 47] on div "Instacart Dropoff ETA - $7.90" at bounding box center [416, 43] width 199 height 15
click at [435, 270] on div "Assign Provider" at bounding box center [439, 269] width 31 height 6
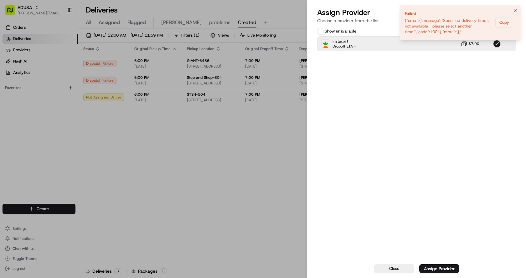
click at [511, 11] on li "Failed {"error":{"message":"Specified delivery time is not available - please s…" at bounding box center [459, 22] width 121 height 35
click at [513, 8] on button "Notifications (F8)" at bounding box center [516, 11] width 8 height 8
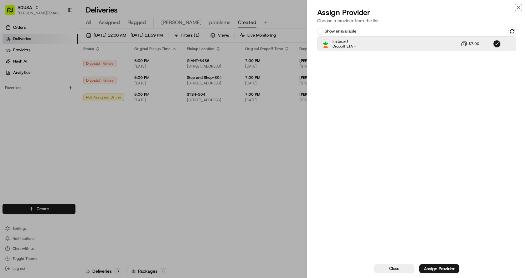
drag, startPoint x: 518, startPoint y: 6, endPoint x: 515, endPoint y: 14, distance: 8.4
click at [518, 7] on icon "button" at bounding box center [518, 7] width 5 height 5
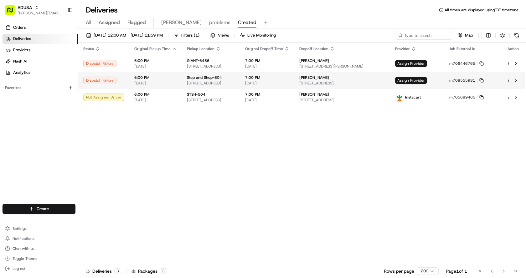
click at [439, 76] on td "Assign Provider" at bounding box center [417, 80] width 54 height 17
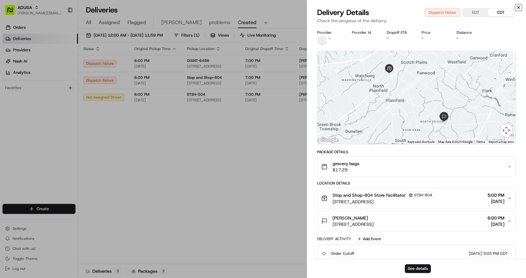
click at [518, 7] on icon "button" at bounding box center [518, 7] width 5 height 5
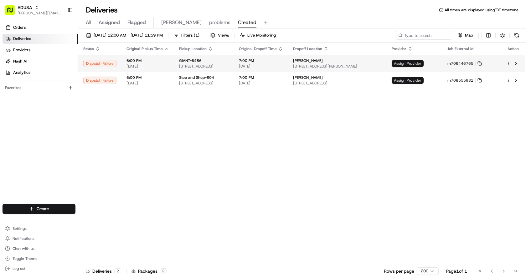
click at [423, 64] on span "Assign Provider" at bounding box center [407, 63] width 32 height 7
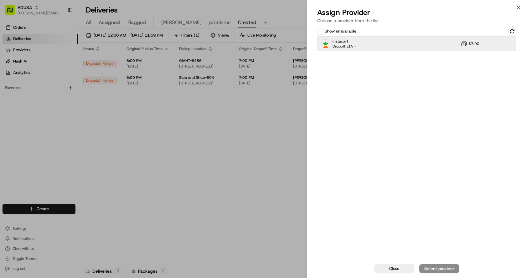
click at [382, 41] on div "Instacart Dropoff ETA - $7.90" at bounding box center [416, 43] width 199 height 15
click at [438, 268] on div "Assign Provider" at bounding box center [439, 269] width 31 height 6
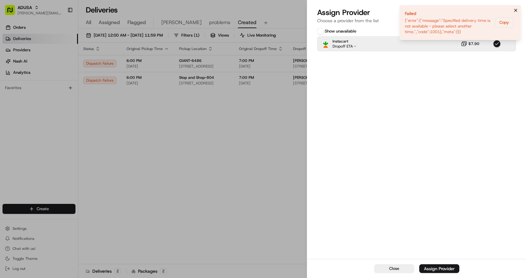
click at [513, 10] on icon "Notifications (F8)" at bounding box center [515, 10] width 5 height 5
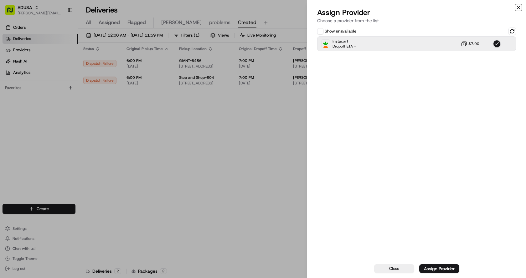
click at [520, 8] on icon "button" at bounding box center [518, 7] width 5 height 5
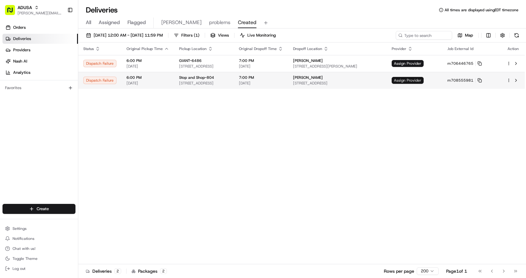
click at [423, 81] on span "Assign Provider" at bounding box center [407, 80] width 32 height 7
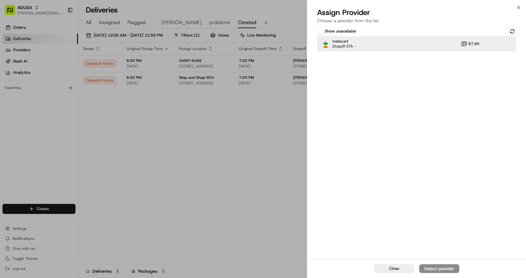
drag, startPoint x: 421, startPoint y: 43, endPoint x: 434, endPoint y: 74, distance: 34.2
click at [422, 52] on div "Show unavailable Instacart Dropoff ETA - $7.90" at bounding box center [416, 142] width 219 height 233
click at [433, 267] on div "Close Select provider" at bounding box center [416, 268] width 219 height 19
click at [394, 51] on div "Instacart Dropoff ETA - $7.90" at bounding box center [416, 43] width 199 height 15
click at [428, 268] on div "Assign Provider" at bounding box center [439, 269] width 31 height 6
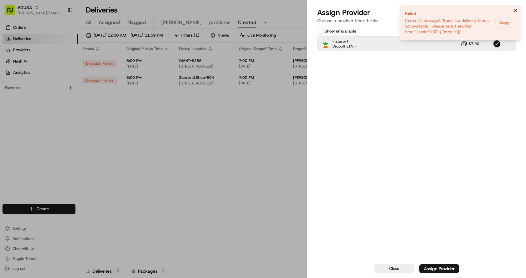
click at [517, 10] on icon "Notifications (F8)" at bounding box center [515, 10] width 5 height 5
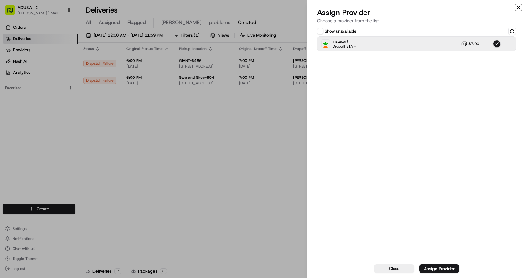
click at [519, 8] on icon "button" at bounding box center [518, 7] width 5 height 5
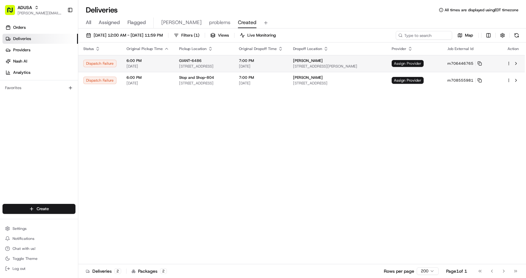
click at [423, 66] on span "Assign Provider" at bounding box center [407, 63] width 32 height 7
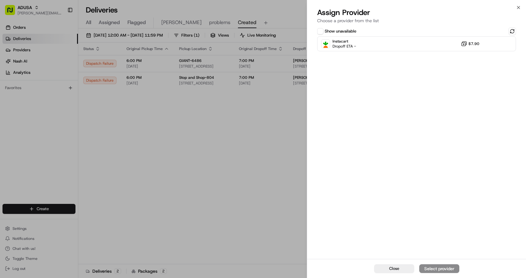
click at [381, 52] on div "Show unavailable Instacart Dropoff ETA - $7.90" at bounding box center [416, 142] width 219 height 233
drag, startPoint x: 386, startPoint y: 48, endPoint x: 415, endPoint y: 125, distance: 82.4
click at [387, 48] on div "Instacart Dropoff ETA - $7.90" at bounding box center [416, 43] width 199 height 15
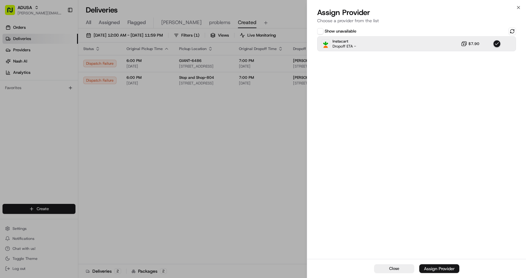
click at [433, 269] on div "Assign Provider" at bounding box center [439, 269] width 31 height 6
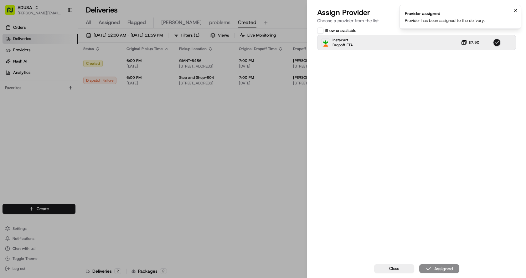
click at [517, 7] on button "Notifications (F8)" at bounding box center [516, 11] width 8 height 8
click at [518, 8] on icon "button" at bounding box center [518, 7] width 3 height 3
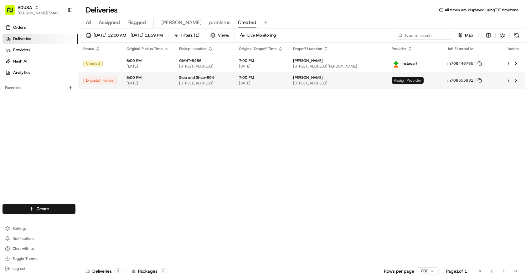
click at [423, 80] on span "Assign Provider" at bounding box center [407, 80] width 32 height 7
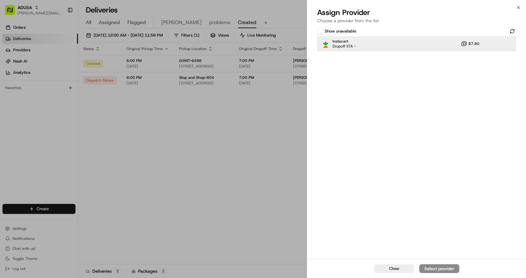
drag, startPoint x: 408, startPoint y: 45, endPoint x: 446, endPoint y: 122, distance: 86.3
click at [409, 45] on div "Instacart Dropoff ETA - $7.90" at bounding box center [416, 43] width 199 height 15
click at [428, 271] on div "Assign Provider" at bounding box center [439, 269] width 31 height 6
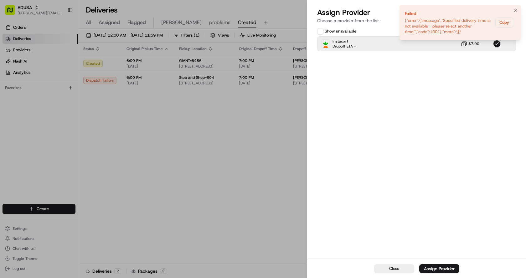
click at [515, 9] on icon "Notifications (F8)" at bounding box center [515, 10] width 5 height 5
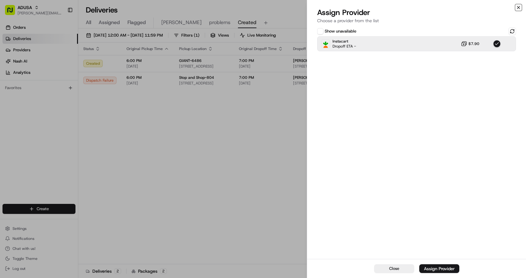
click at [516, 8] on icon "button" at bounding box center [518, 7] width 5 height 5
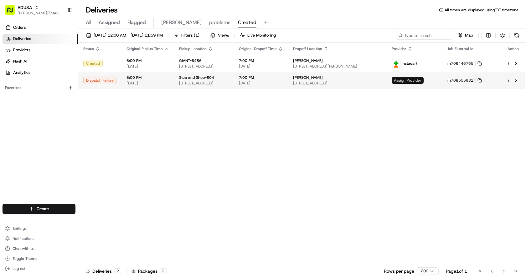
click at [423, 81] on span "Assign Provider" at bounding box center [407, 80] width 32 height 7
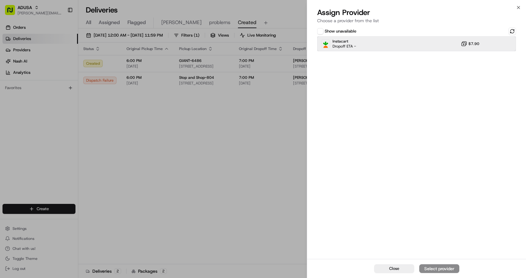
click at [380, 47] on div "Instacart Dropoff ETA - $7.90" at bounding box center [416, 43] width 199 height 15
click at [446, 269] on div "Assign Provider" at bounding box center [439, 269] width 31 height 6
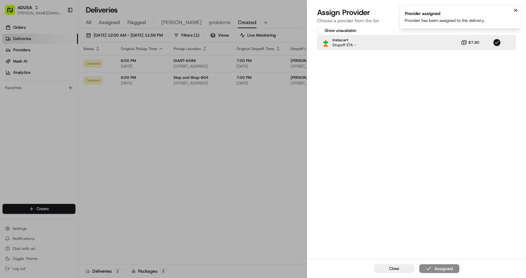
click at [515, 10] on icon "Notifications (F8)" at bounding box center [515, 10] width 5 height 5
click at [518, 6] on icon "button" at bounding box center [518, 7] width 5 height 5
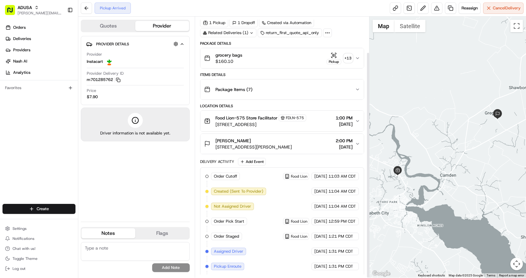
scroll to position [41, 0]
